Goal: Task Accomplishment & Management: Complete application form

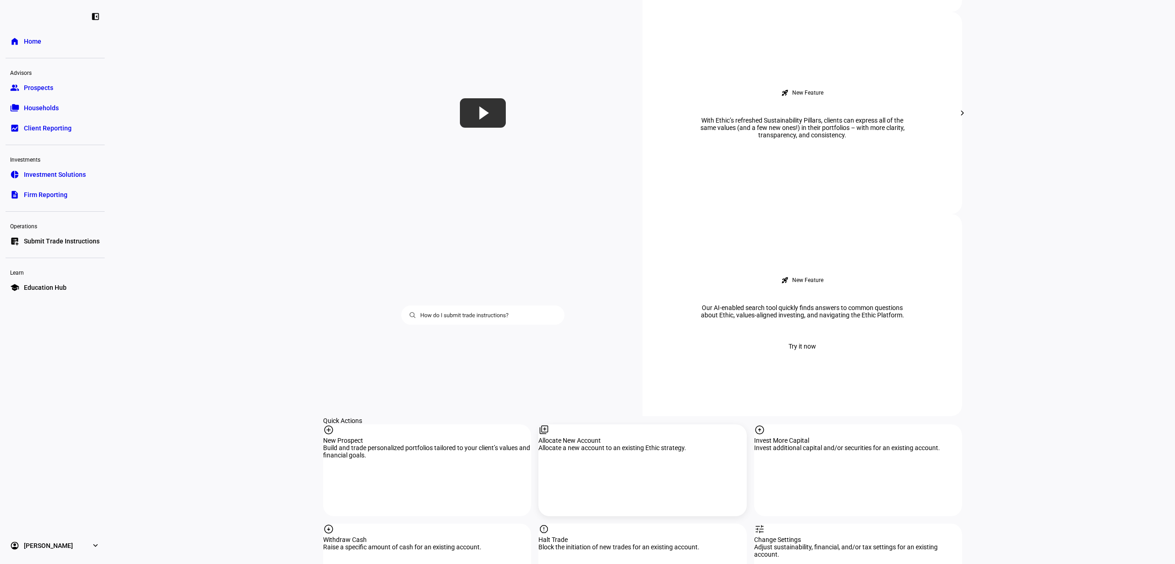
scroll to position [688, 0]
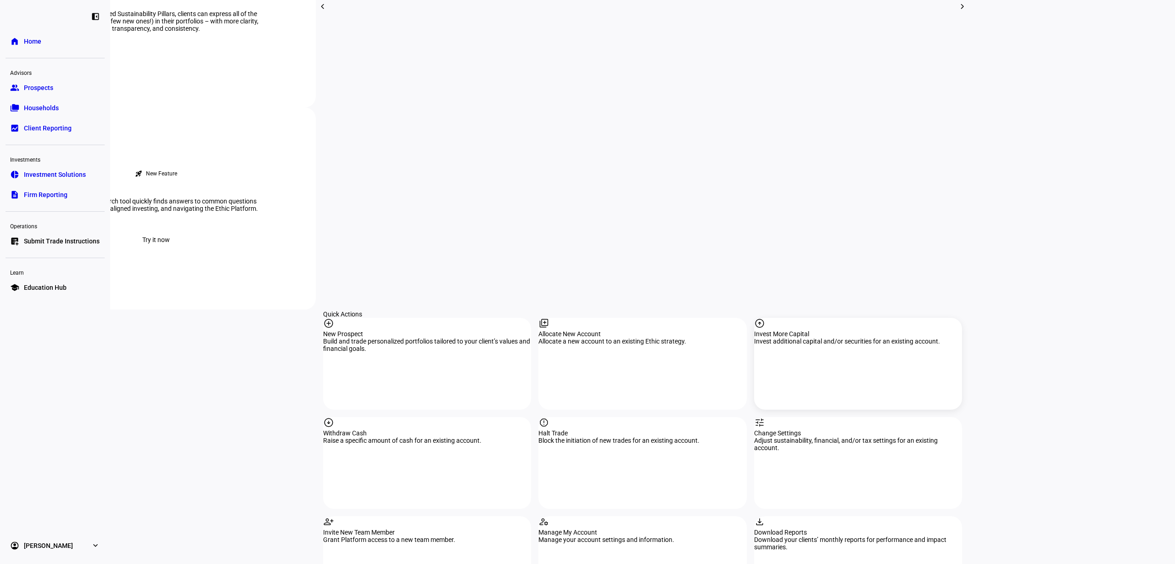
click at [820, 318] on div "arrow_circle_up Invest More Capital Invest additional capital and/or securities…" at bounding box center [858, 364] width 208 height 92
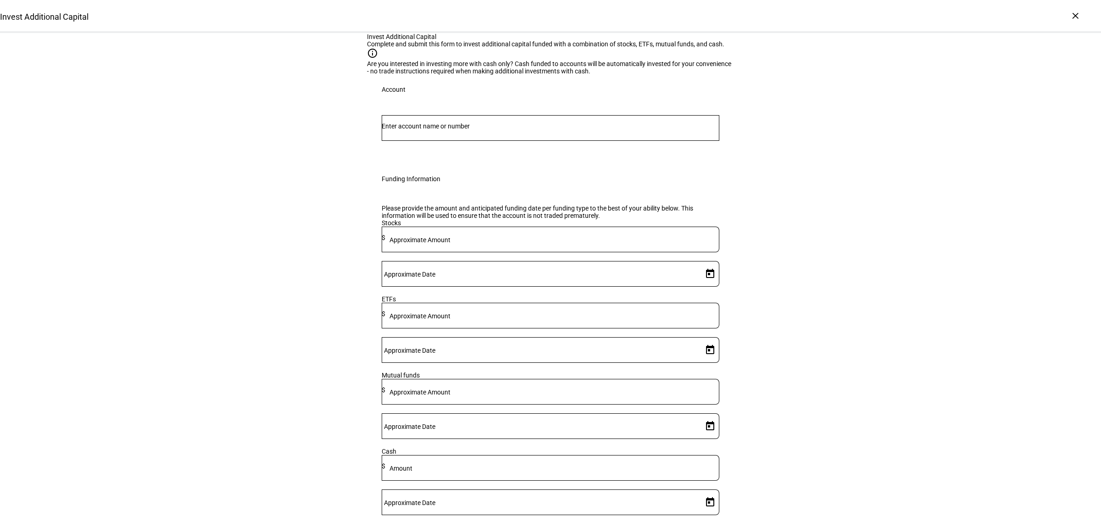
click at [458, 130] on input "Number" at bounding box center [551, 126] width 338 height 7
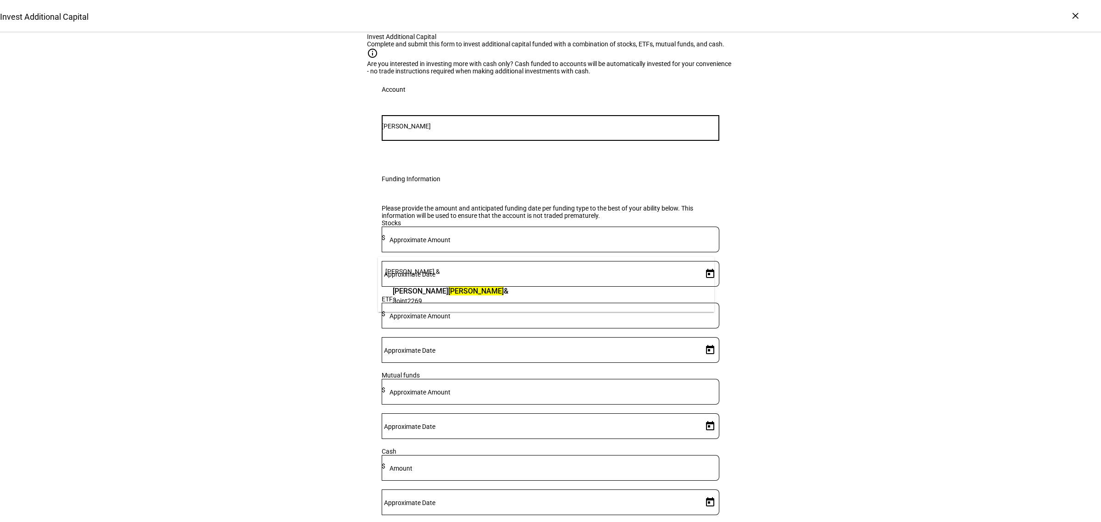
type input "rosenberg"
click at [432, 300] on span "Joint 2269" at bounding box center [451, 300] width 116 height 9
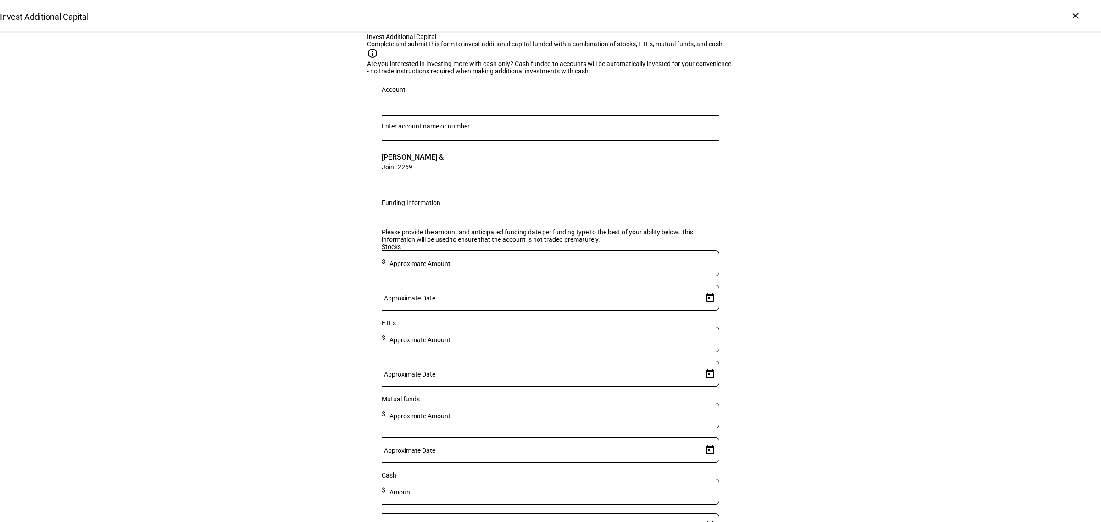
click at [508, 352] on div at bounding box center [552, 340] width 334 height 26
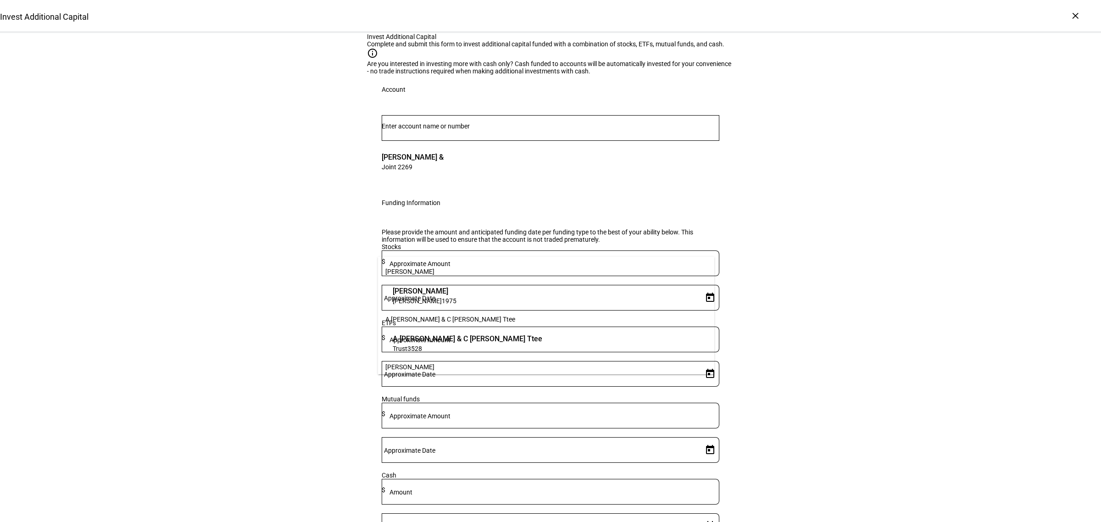
click at [451, 344] on mat-label "Approximate Amount" at bounding box center [420, 339] width 61 height 7
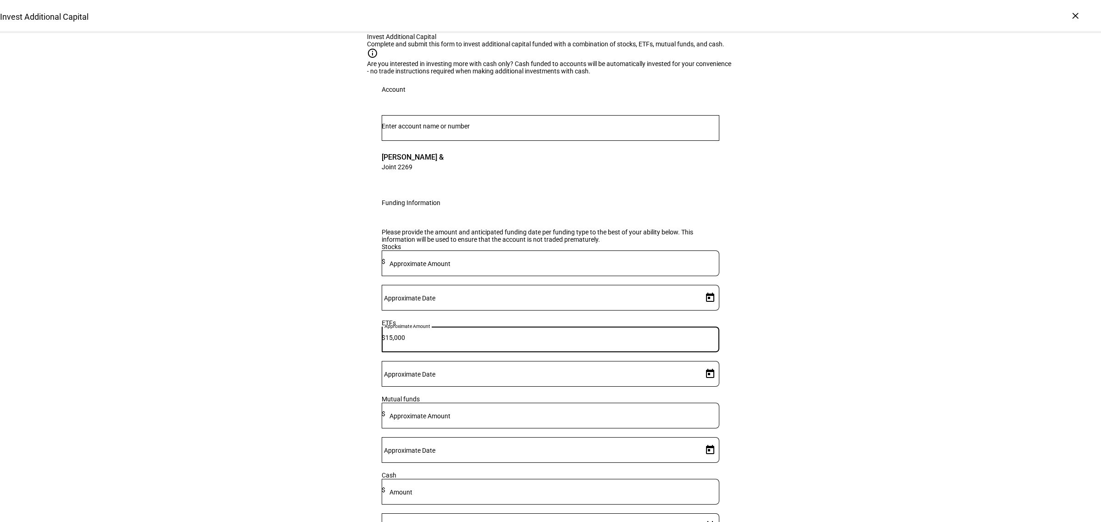
type input "15,000"
click at [704, 385] on span "Open calendar" at bounding box center [710, 374] width 22 height 22
click at [707, 357] on span "12" at bounding box center [703, 365] width 17 height 17
type input "9/12/2025"
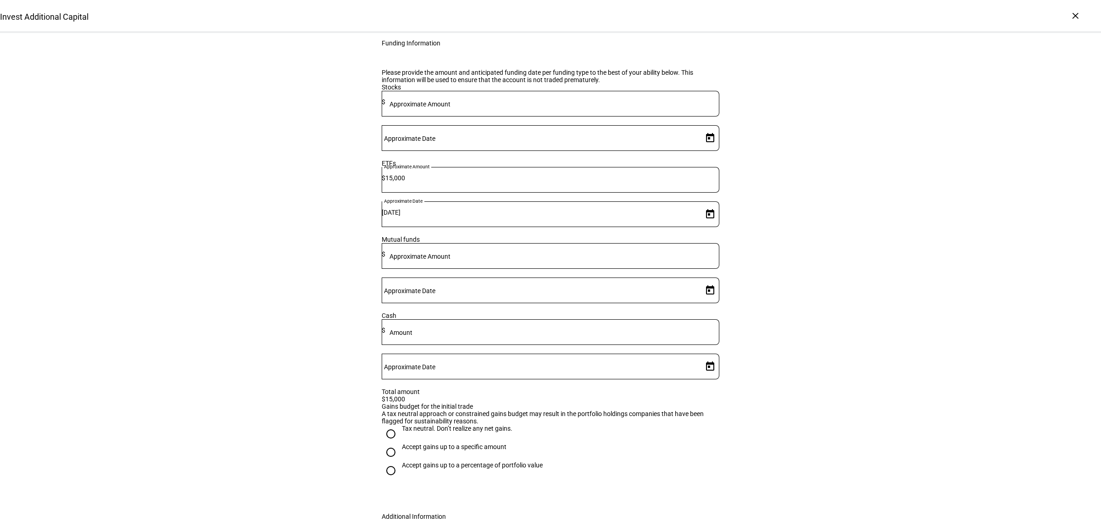
scroll to position [316, 0]
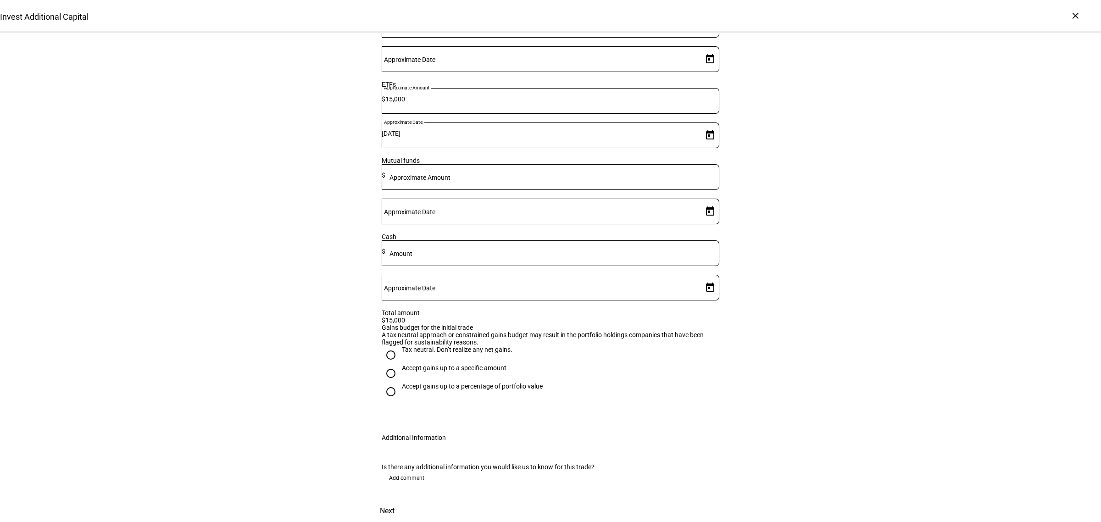
click at [420, 346] on div "Tax neutral. Don’t realize any net gains." at bounding box center [457, 349] width 111 height 7
click at [400, 346] on input "Tax neutral. Don’t realize any net gains." at bounding box center [391, 355] width 18 height 18
radio input "true"
click at [402, 471] on span "Add comment" at bounding box center [406, 478] width 35 height 15
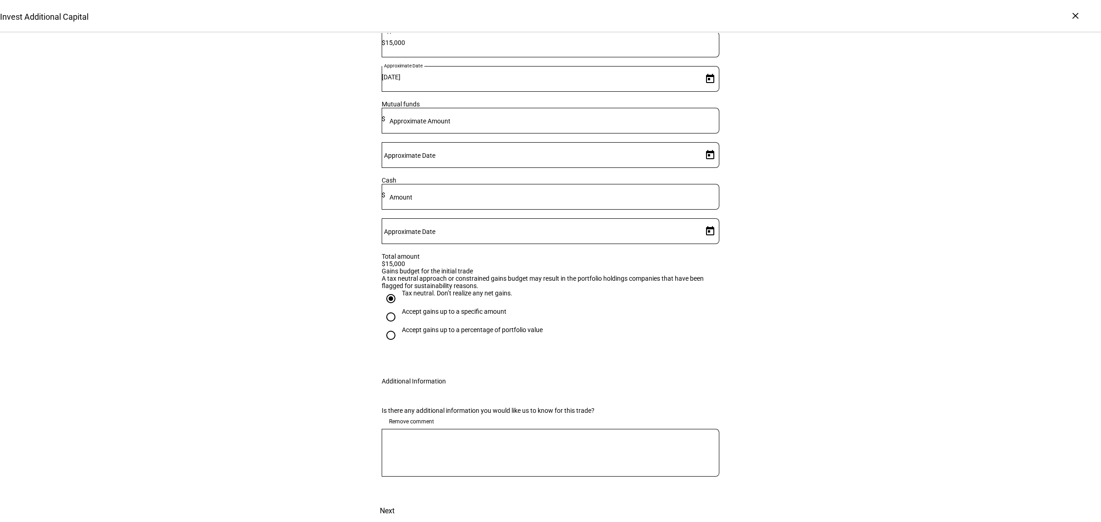
drag, startPoint x: 406, startPoint y: 455, endPoint x: 420, endPoint y: 473, distance: 23.2
click at [406, 455] on div "Is there any additional information you would like us to know for this trade? R…" at bounding box center [550, 448] width 367 height 104
click at [420, 469] on textarea at bounding box center [551, 452] width 338 height 33
click at [297, 432] on div "Invest Additional Capital Complete and submit this form to invest additional ca…" at bounding box center [550, 130] width 1101 height 784
click at [405, 469] on textarea "okay with gains needed to liquidate IVV." at bounding box center [551, 452] width 338 height 33
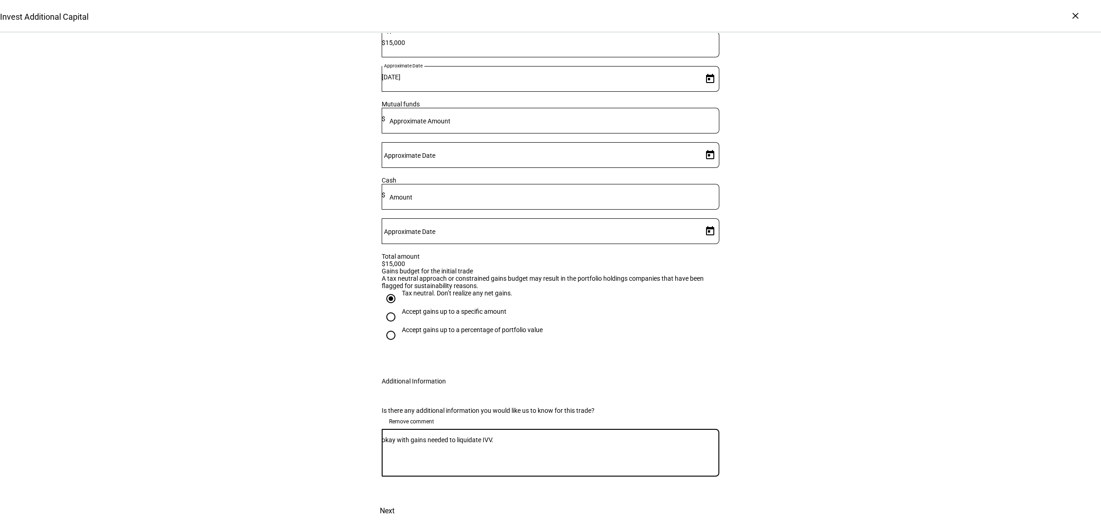
click at [405, 469] on textarea "okay with gains needed to liquidate IVV." at bounding box center [551, 452] width 338 height 33
type textarea "okay if gains needed to liquidate IVV."
click at [334, 455] on div "Invest Additional Capital Complete and submit this form to invest additional ca…" at bounding box center [550, 130] width 1101 height 784
click at [395, 500] on span "Next" at bounding box center [387, 511] width 15 height 22
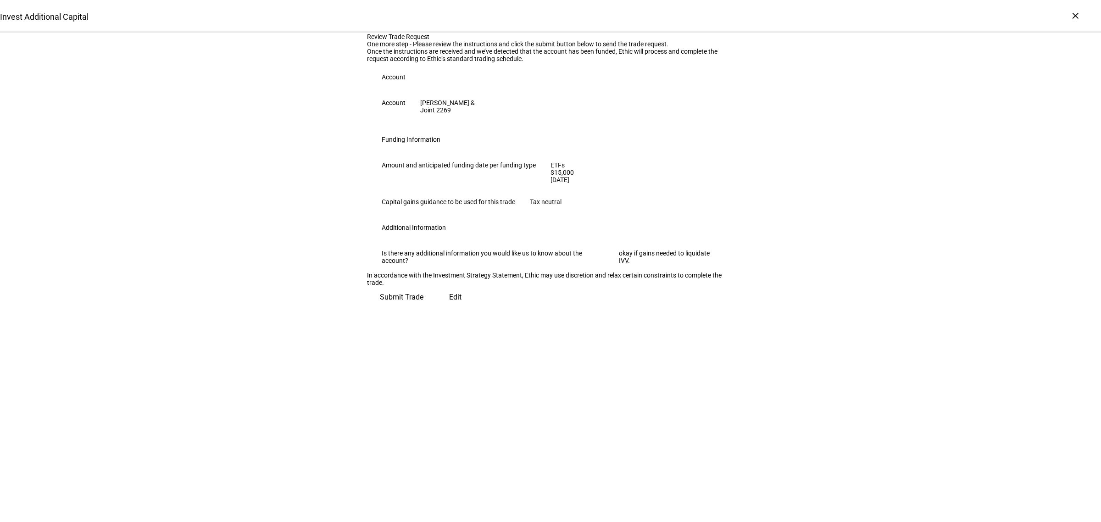
scroll to position [0, 0]
click at [424, 305] on span "Submit Trade" at bounding box center [402, 294] width 44 height 22
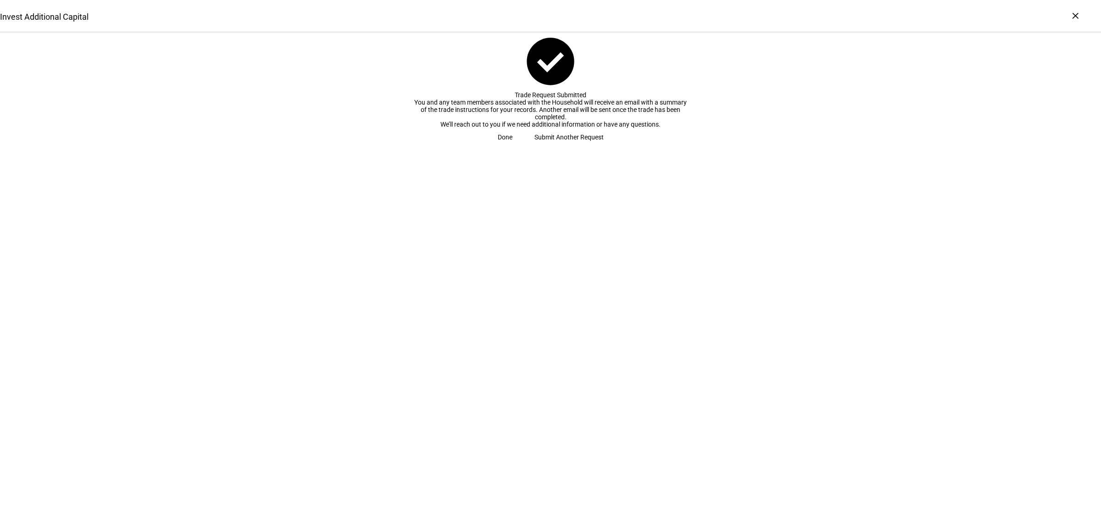
click at [513, 146] on span "Done" at bounding box center [505, 137] width 15 height 18
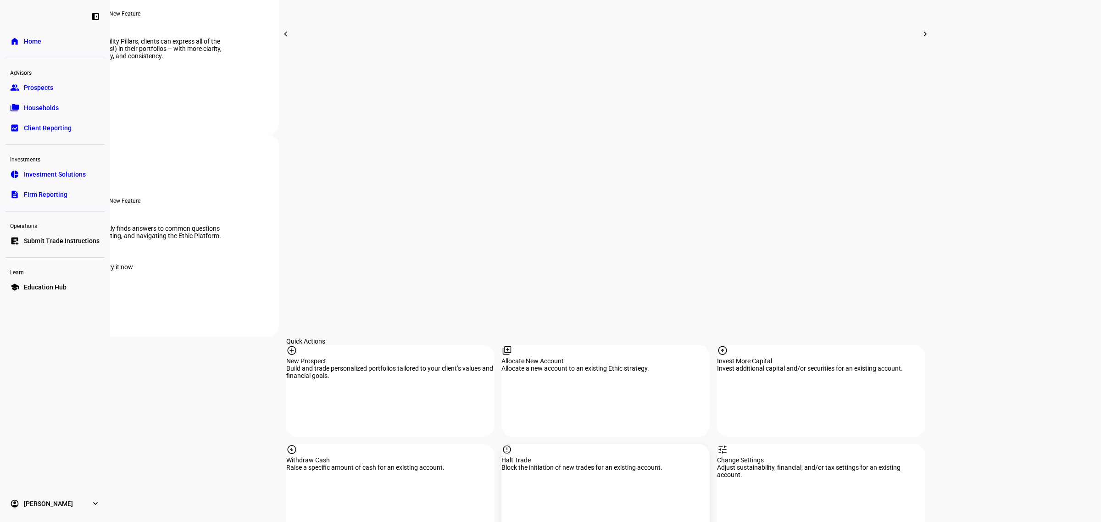
scroll to position [688, 0]
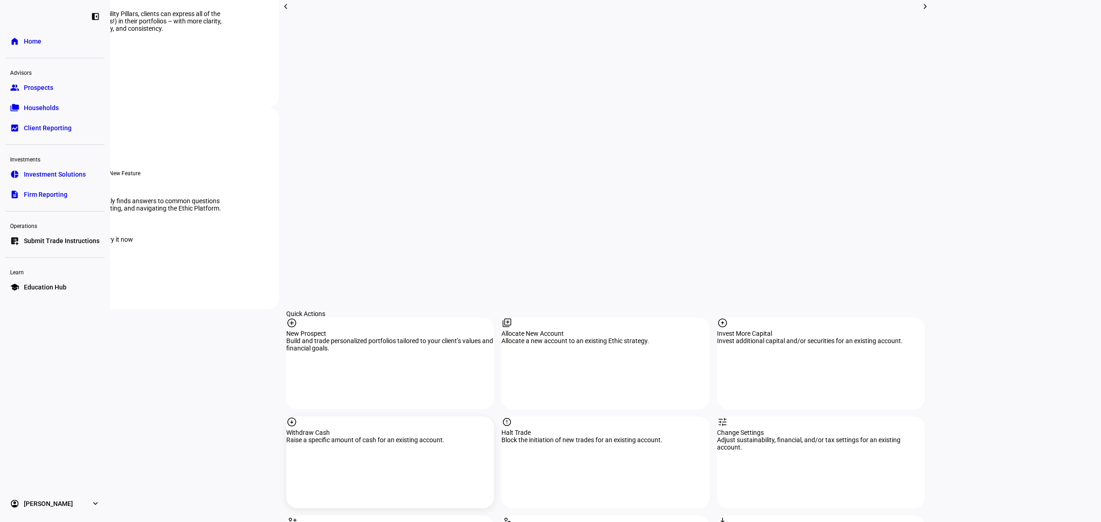
click at [375, 417] on div "arrow_circle_down Withdraw Cash Raise a specific amount of cash for an existing…" at bounding box center [390, 463] width 208 height 92
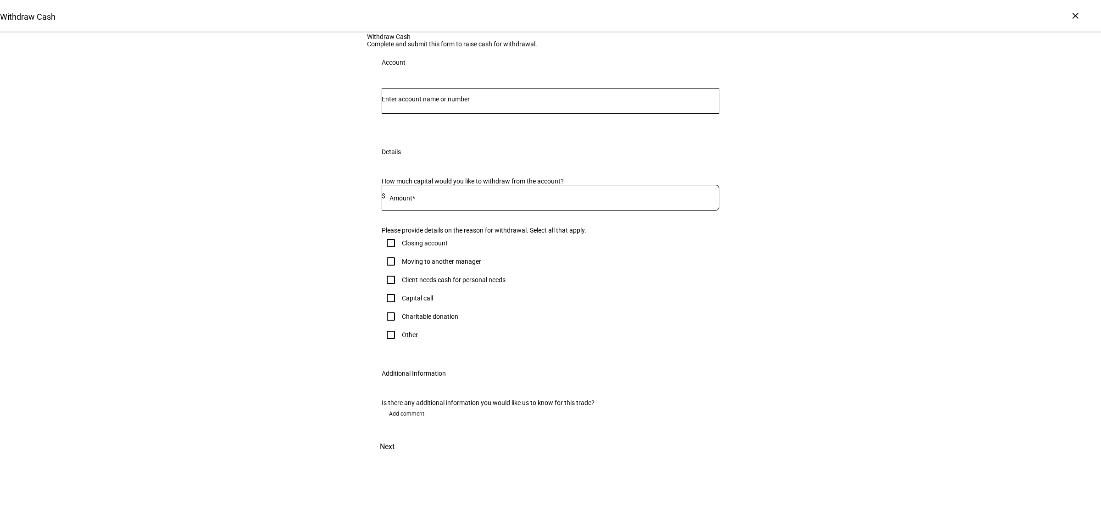
click at [469, 103] on input "Number" at bounding box center [551, 98] width 338 height 7
type input "tilden"
drag, startPoint x: 448, startPoint y: 273, endPoint x: 25, endPoint y: 308, distance: 424.6
click at [448, 273] on span "Trust 7787" at bounding box center [456, 274] width 126 height 9
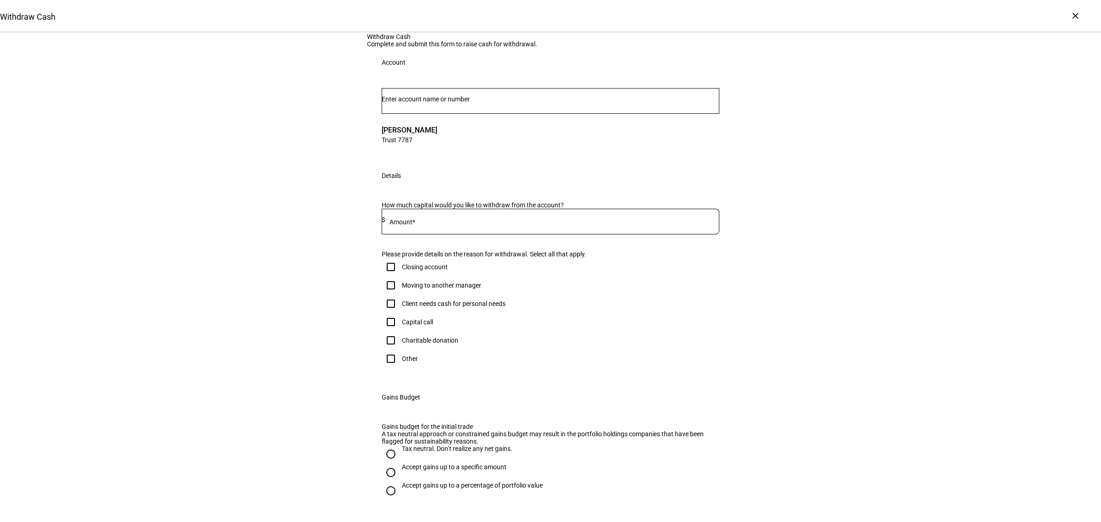
click at [409, 103] on input "Number" at bounding box center [551, 98] width 338 height 7
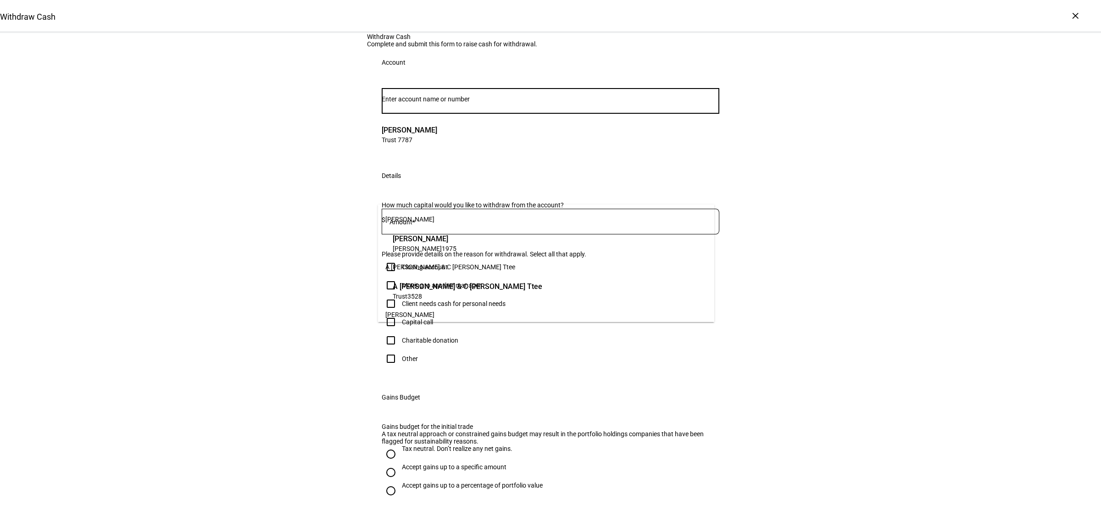
click at [276, 276] on div "Withdraw Cash Complete and submit this form to raise cash for withdrawal. Accou…" at bounding box center [550, 327] width 1101 height 588
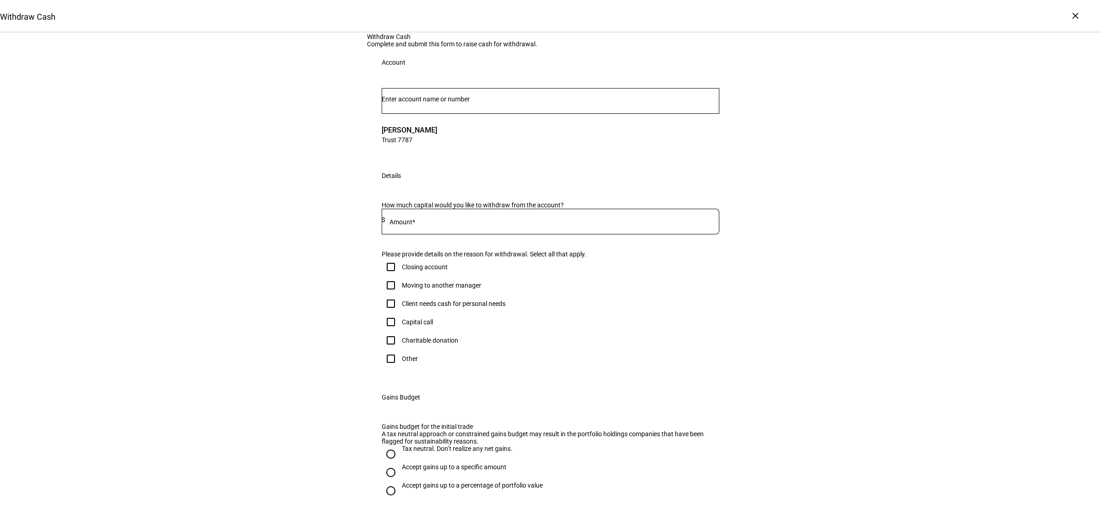
click at [440, 235] on div at bounding box center [552, 222] width 334 height 26
type input "35,000"
click at [265, 349] on div "Withdraw Cash Complete and submit this form to raise cash for withdrawal. Accou…" at bounding box center [550, 327] width 1101 height 588
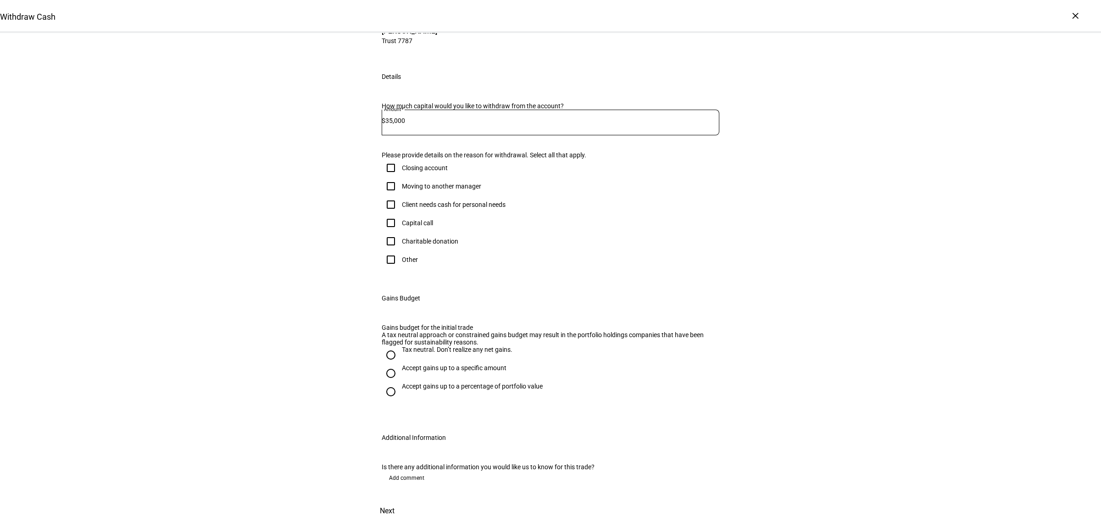
scroll to position [311, 0]
click at [449, 364] on div "Accept gains up to a specific amount" at bounding box center [454, 367] width 105 height 7
click at [400, 364] on input "Accept gains up to a specific amount" at bounding box center [391, 373] width 18 height 18
radio input "true"
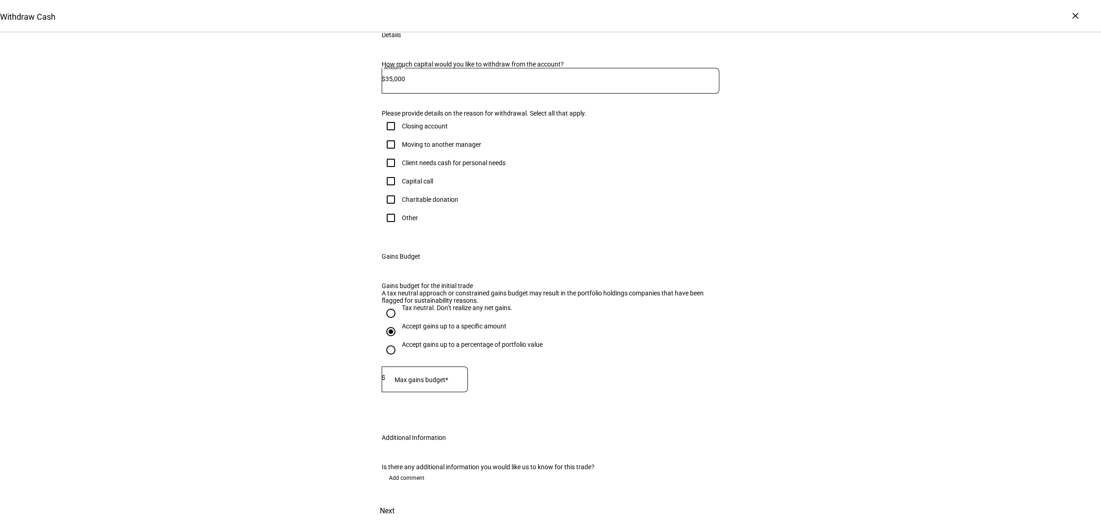
click at [448, 376] on mat-label "Max gains budget*" at bounding box center [422, 379] width 54 height 7
type input "24,000"
click at [258, 350] on div "Withdraw Cash Complete and submit this form to raise cash for withdrawal. Accou…" at bounding box center [550, 207] width 1101 height 630
click at [408, 500] on span at bounding box center [387, 511] width 40 height 22
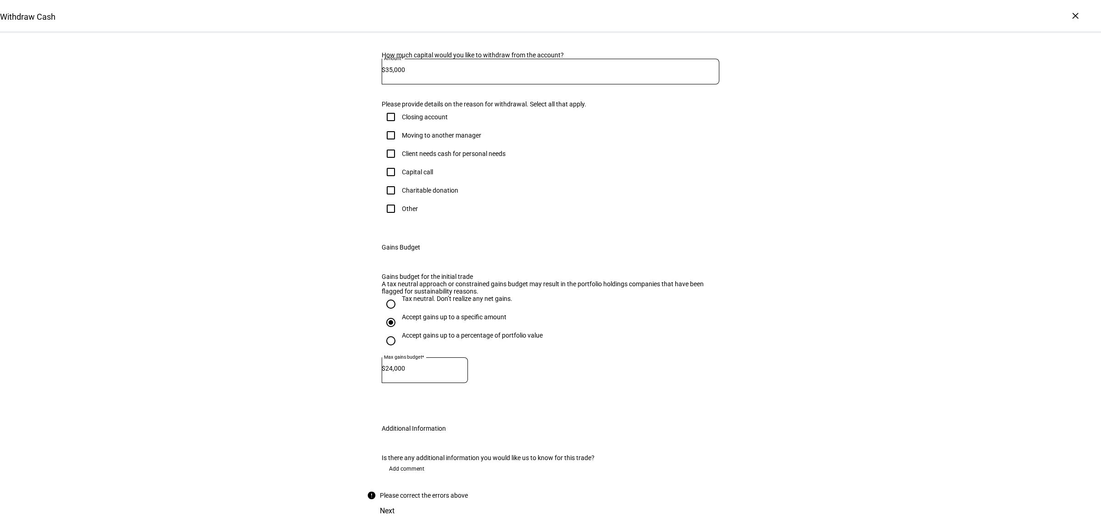
click at [414, 150] on div "Client needs cash for personal needs" at bounding box center [454, 153] width 104 height 7
click at [400, 145] on input "Client needs cash for personal needs" at bounding box center [391, 154] width 18 height 18
checkbox input "true"
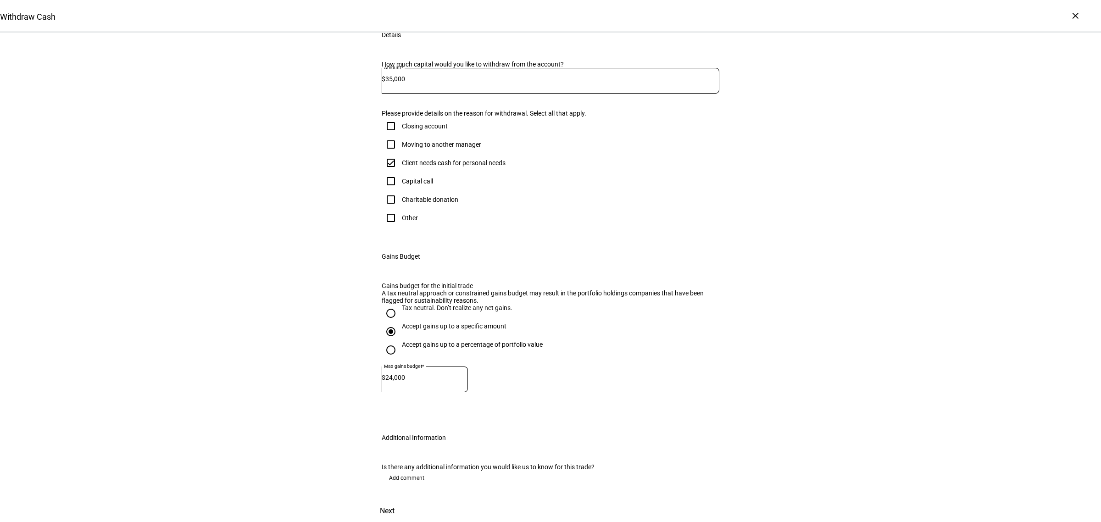
click at [395, 500] on span "Next" at bounding box center [387, 511] width 15 height 22
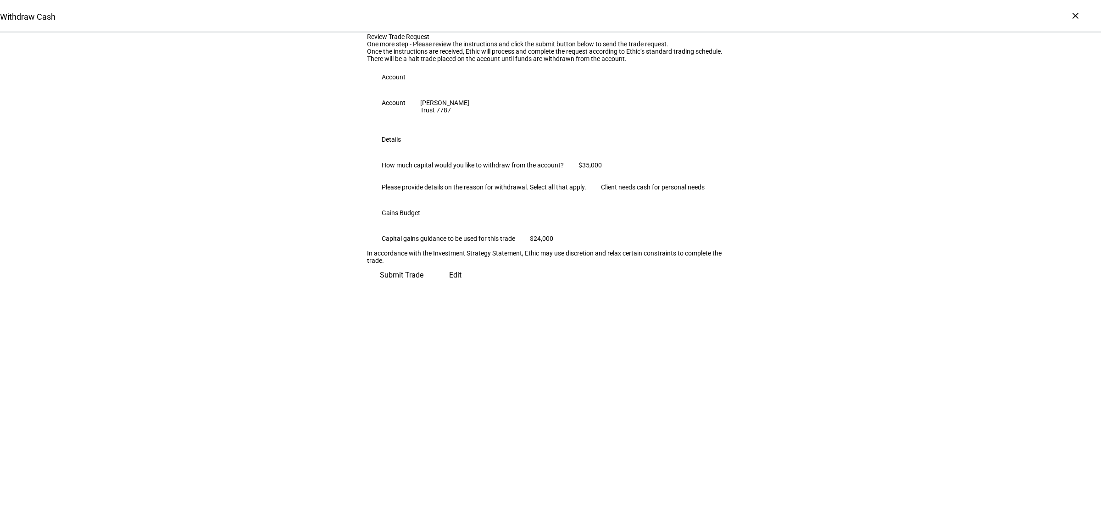
scroll to position [0, 0]
click at [424, 283] on span "Submit Trade" at bounding box center [402, 272] width 44 height 22
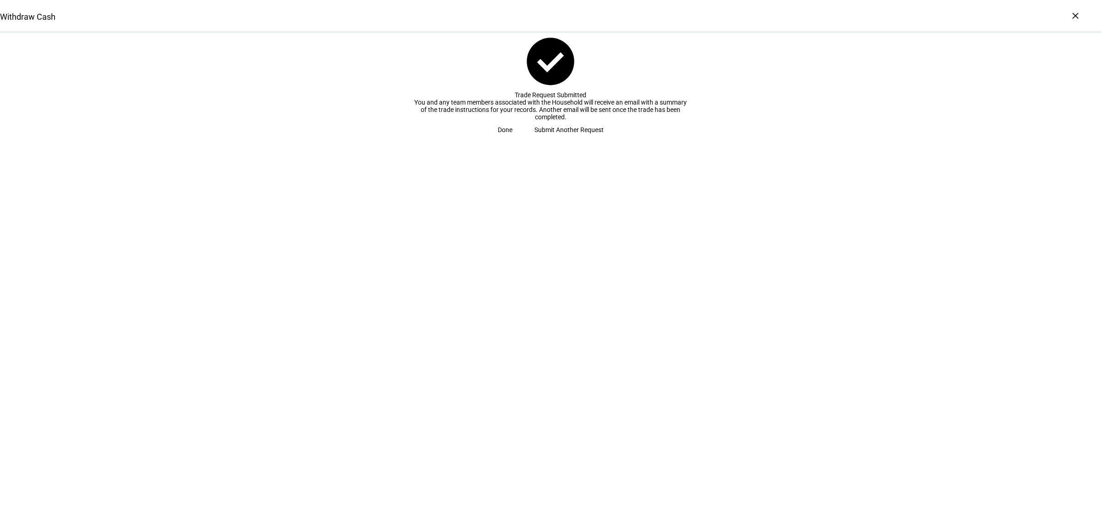
click at [524, 139] on span at bounding box center [505, 130] width 37 height 18
